Goal: Book appointment/travel/reservation

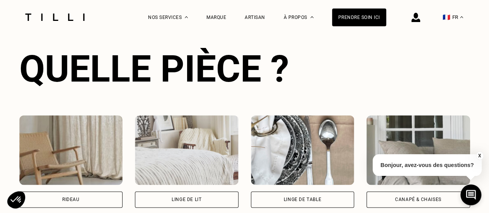
scroll to position [486, 0]
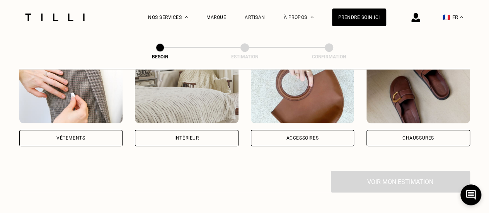
scroll to position [177, 0]
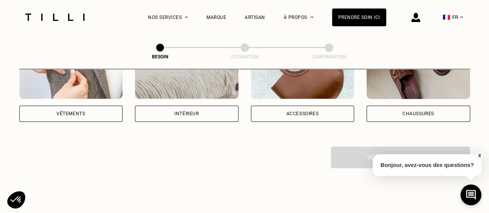
click at [186, 111] on div "Intérieur" at bounding box center [186, 113] width 24 height 5
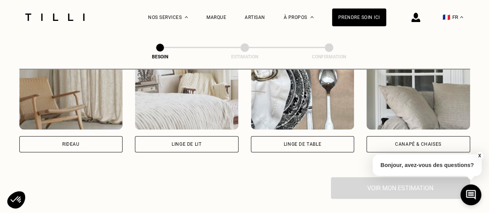
scroll to position [381, 0]
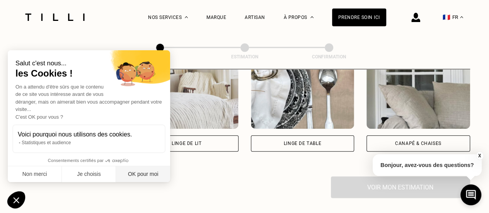
click at [149, 175] on button "OK pour moi" at bounding box center [143, 174] width 54 height 16
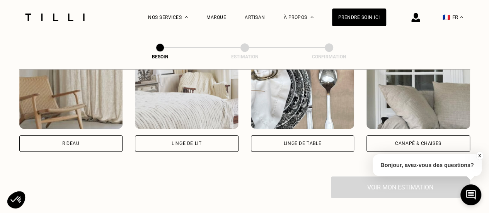
click at [103, 135] on div "Rideau" at bounding box center [71, 143] width 104 height 16
select select "FR"
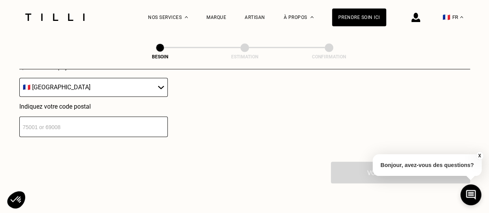
scroll to position [587, 0]
click at [83, 126] on input "number" at bounding box center [93, 126] width 148 height 20
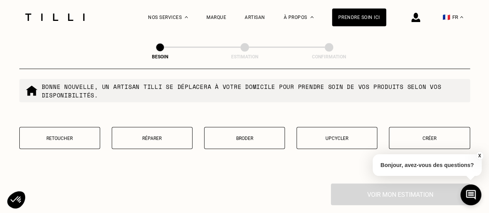
scroll to position [763, 0]
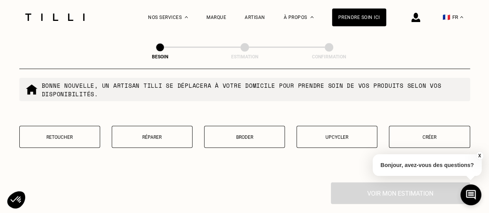
type input "57000"
click at [77, 134] on p "Retoucher" at bounding box center [60, 136] width 72 height 5
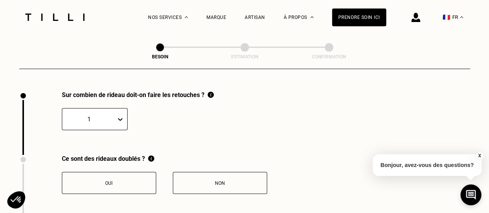
scroll to position [853, 0]
click at [120, 172] on button "Oui" at bounding box center [109, 183] width 94 height 22
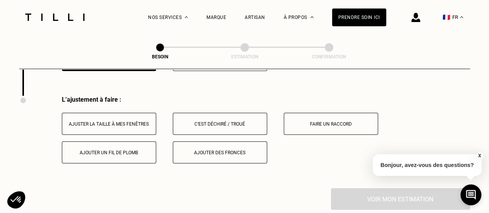
scroll to position [981, 0]
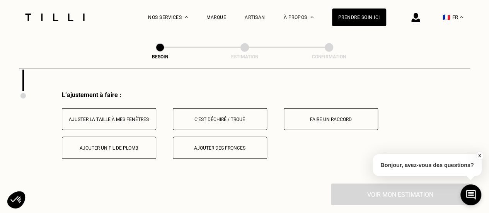
click at [116, 117] on div "Ajuster la taille à mes fenêtres" at bounding box center [109, 119] width 86 height 5
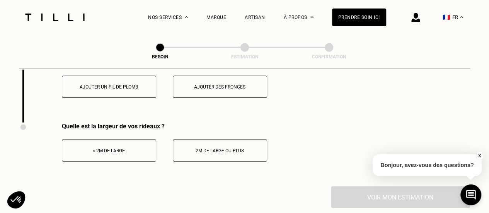
scroll to position [1045, 0]
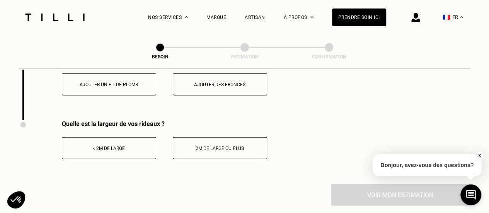
click at [202, 148] on button "2m de large ou plus" at bounding box center [220, 148] width 94 height 22
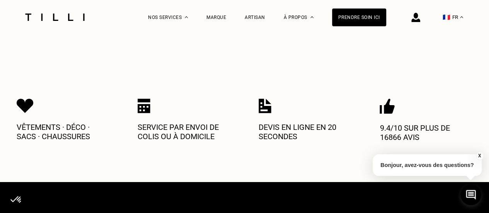
scroll to position [1239, 0]
